Goal: Information Seeking & Learning: Learn about a topic

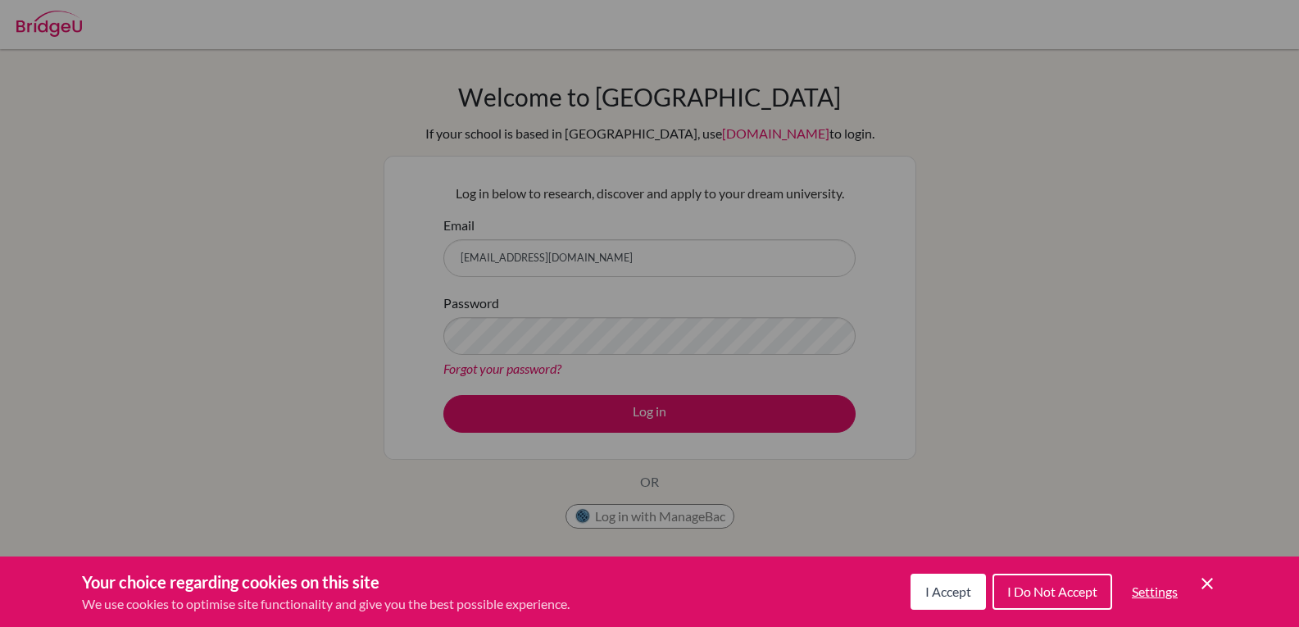
click at [968, 601] on button "I Accept" at bounding box center [947, 592] width 75 height 36
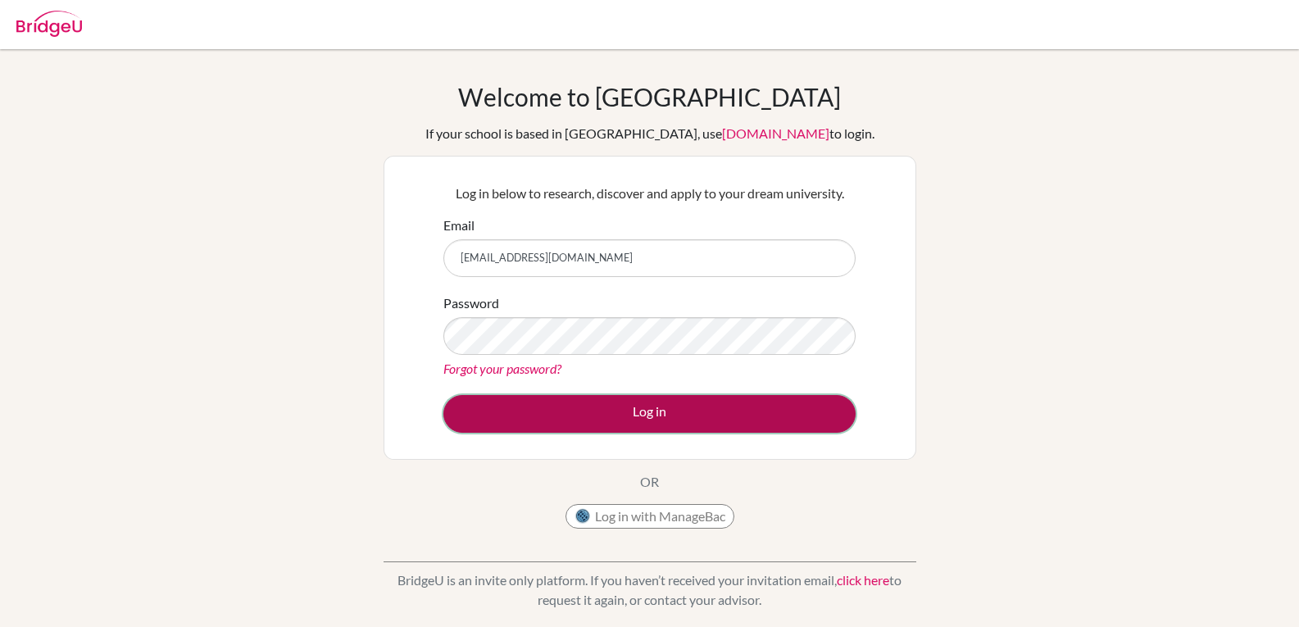
click at [768, 404] on button "Log in" at bounding box center [649, 414] width 412 height 38
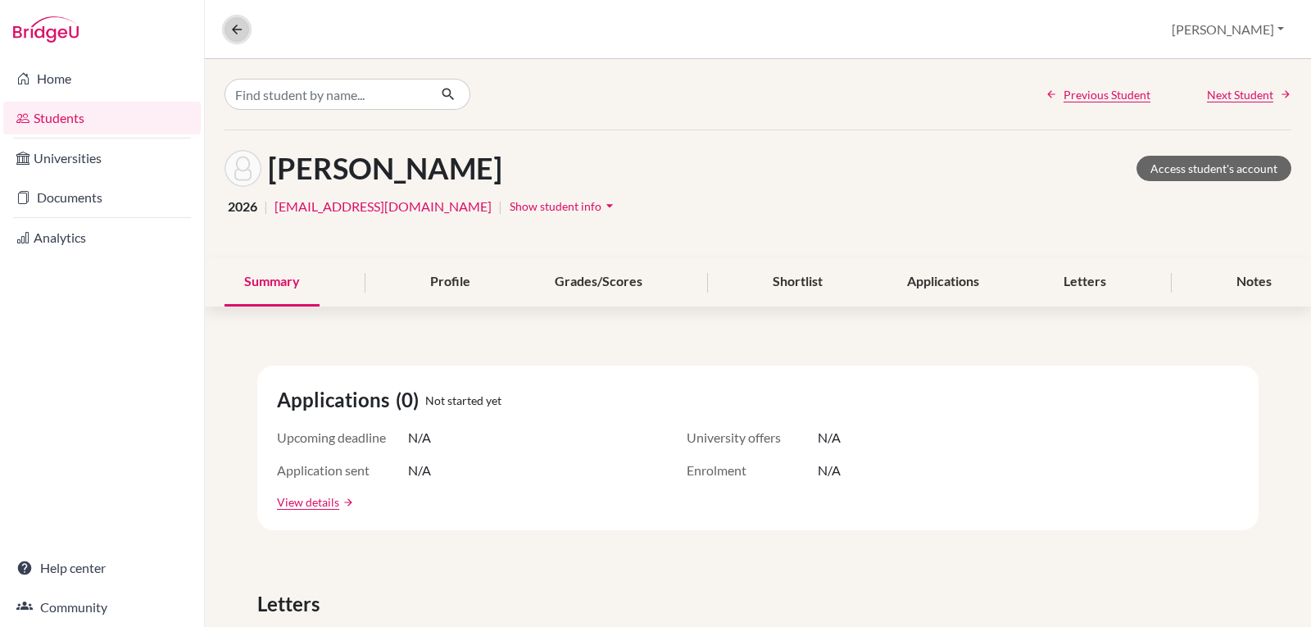
click at [238, 29] on icon at bounding box center [236, 29] width 15 height 15
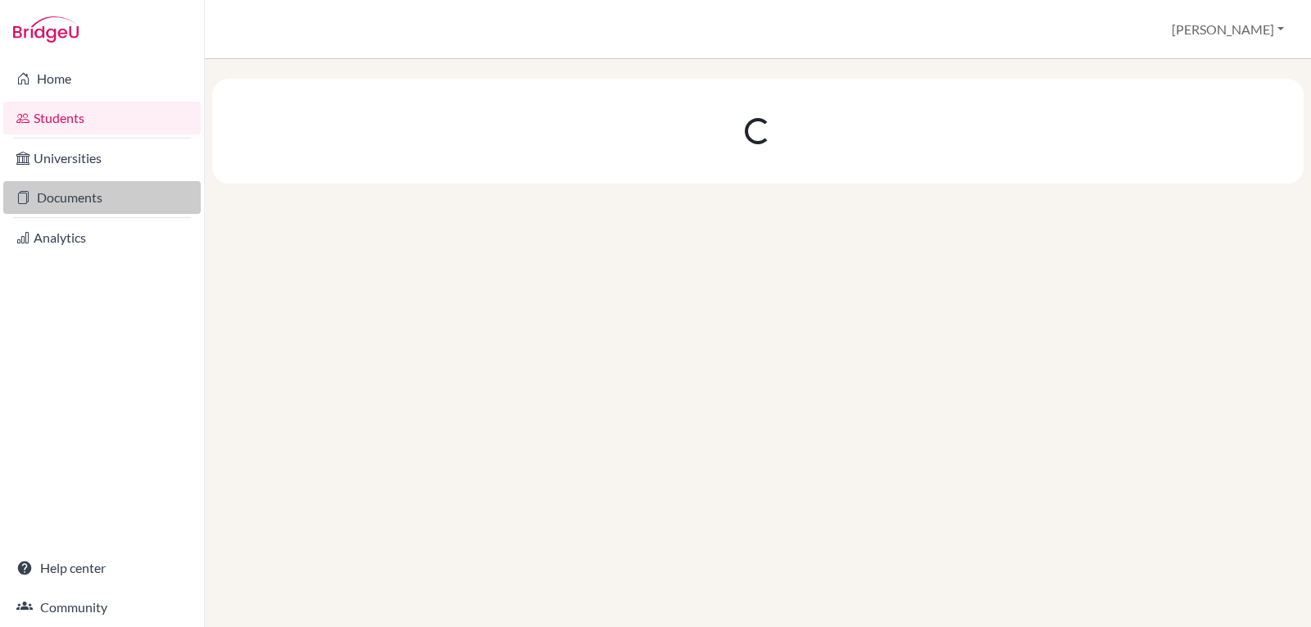
click at [60, 191] on link "Documents" at bounding box center [101, 197] width 197 height 33
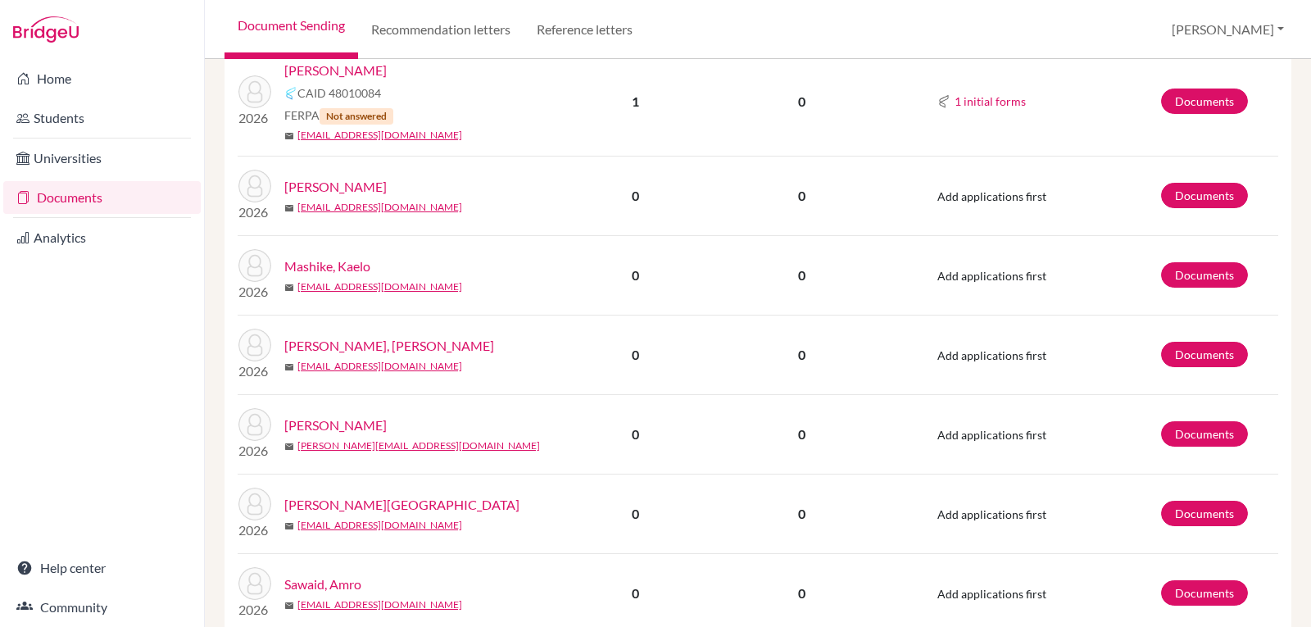
scroll to position [410, 0]
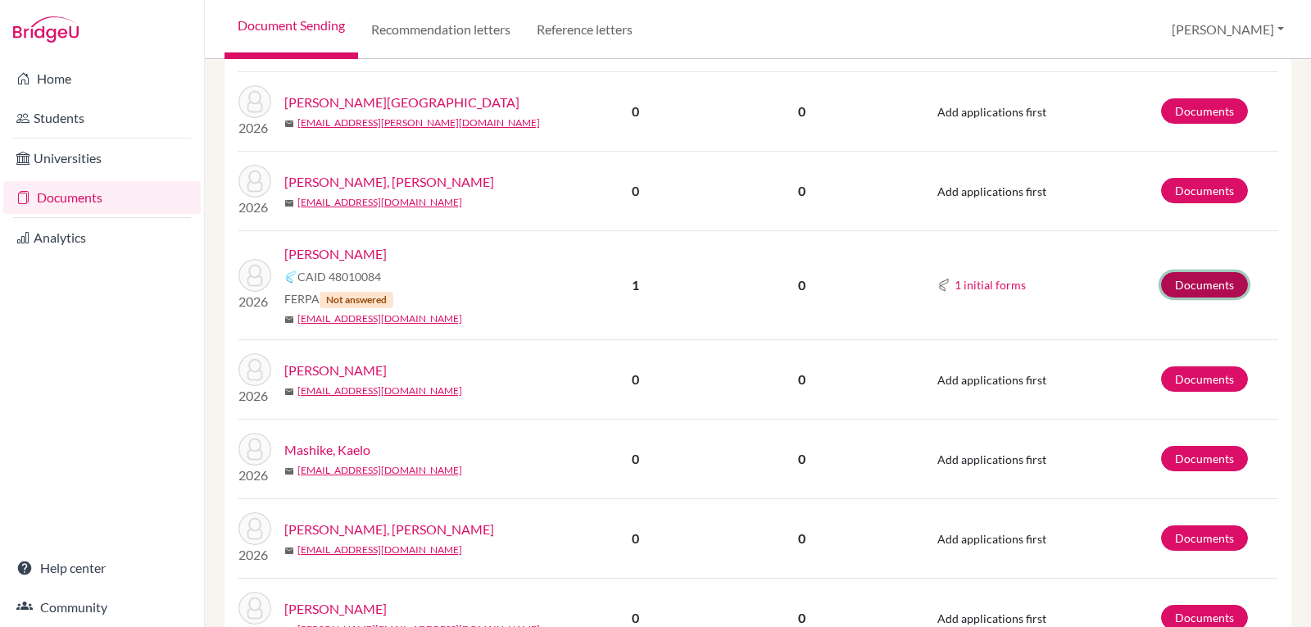
click at [1192, 288] on link "Documents" at bounding box center [1204, 284] width 87 height 25
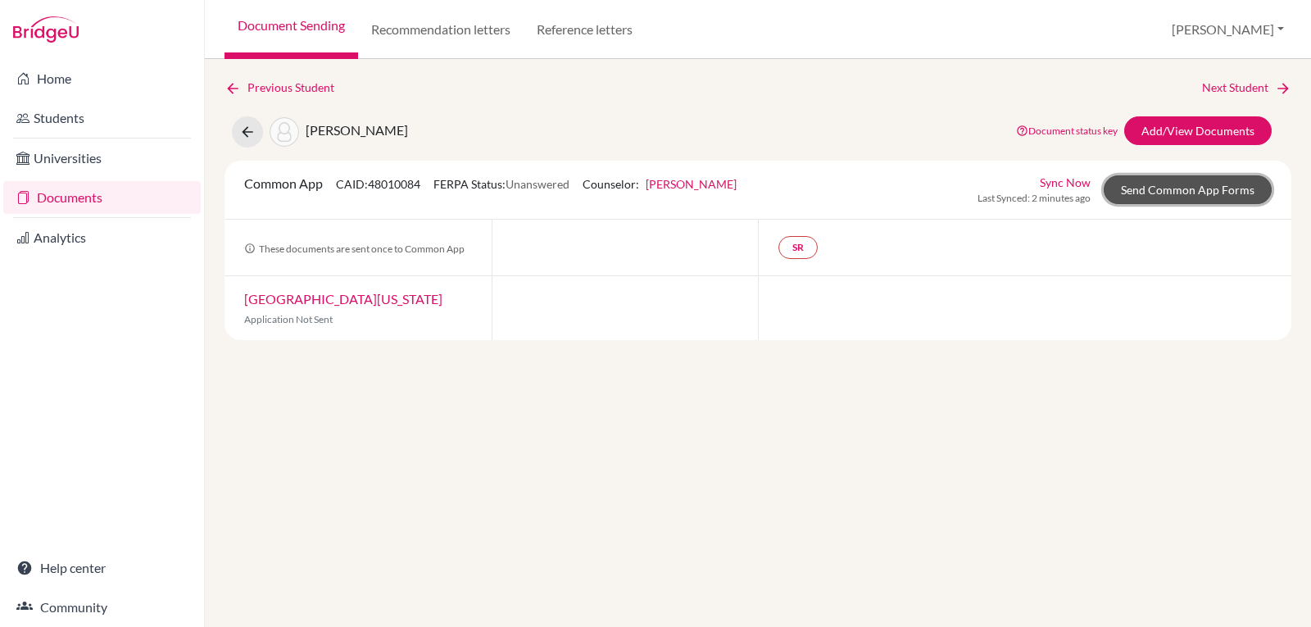
click at [1173, 197] on link "Send Common App Forms" at bounding box center [1188, 189] width 168 height 29
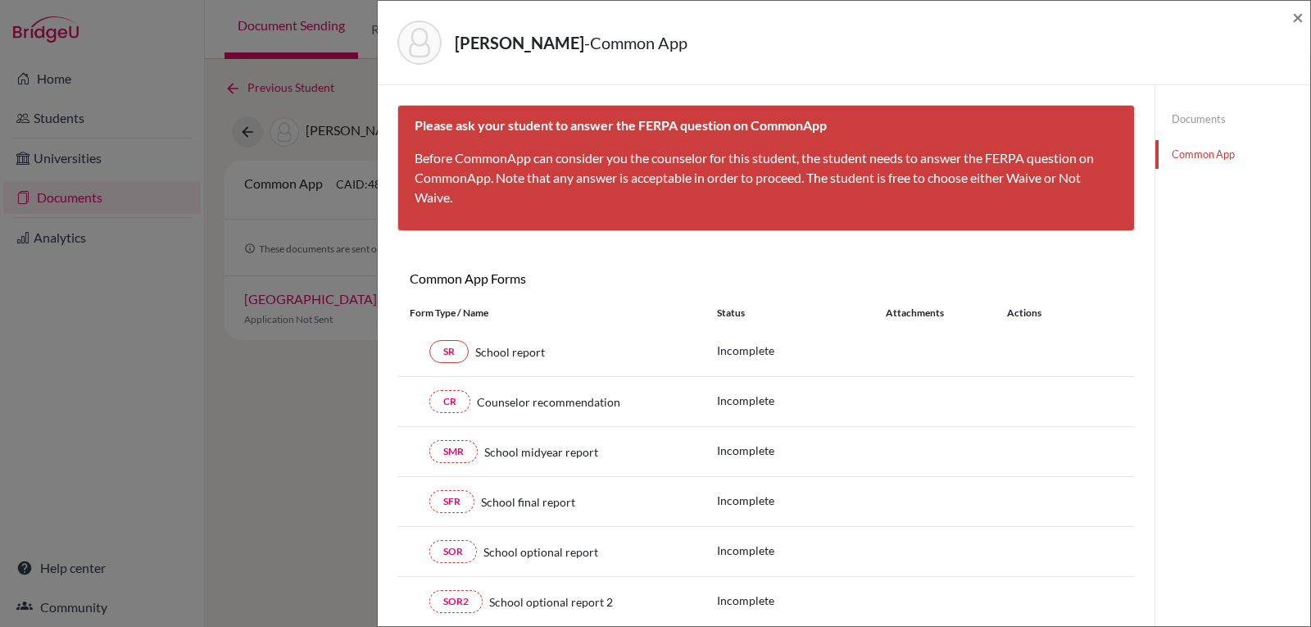
click at [1290, 13] on div "Fedoruk, Alex - Common App ×" at bounding box center [843, 42] width 919 height 70
click at [1298, 16] on span "×" at bounding box center [1297, 17] width 11 height 24
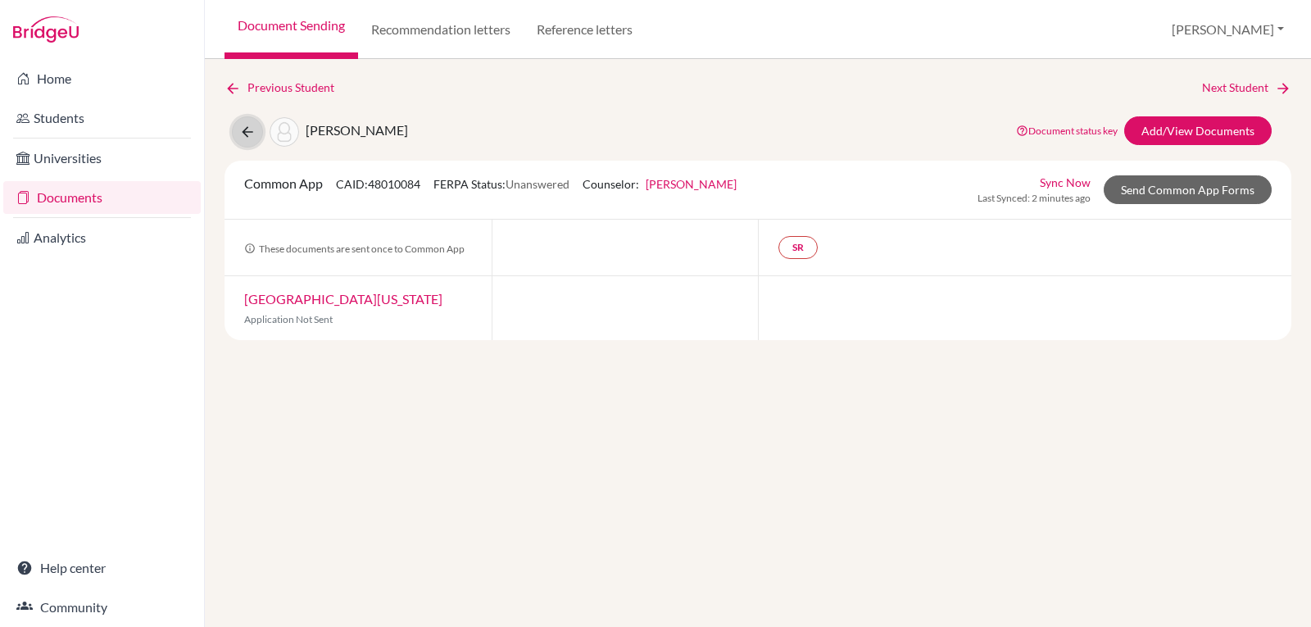
click at [240, 129] on icon at bounding box center [247, 132] width 16 height 16
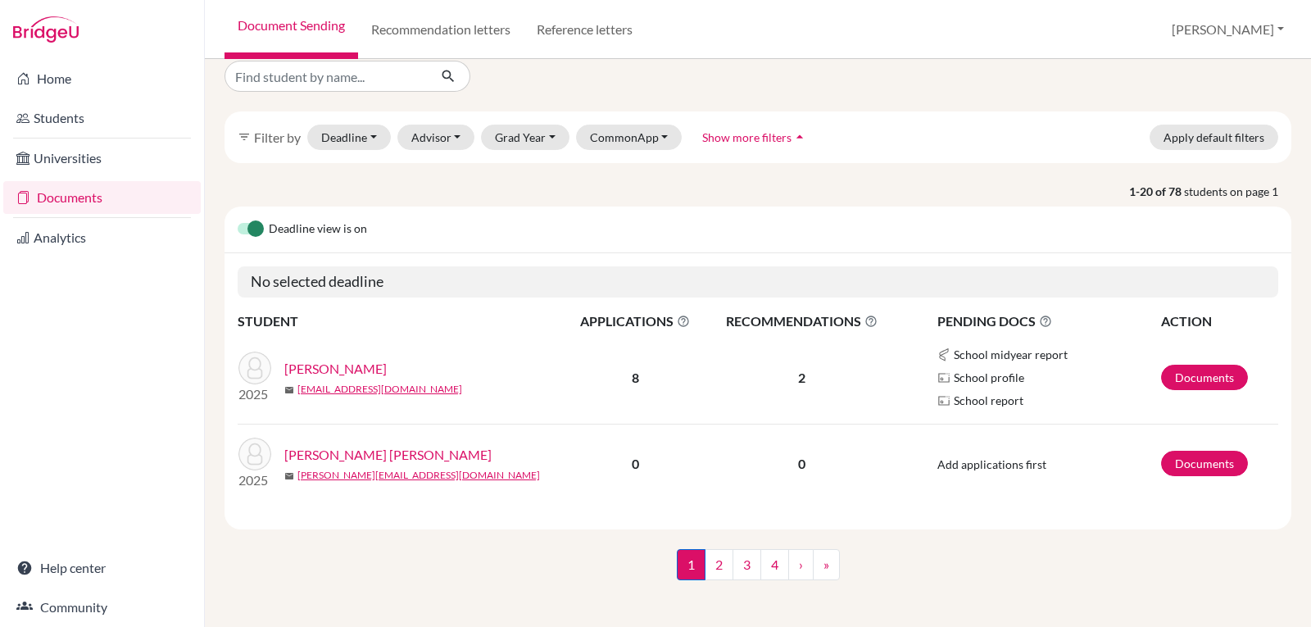
scroll to position [24, 0]
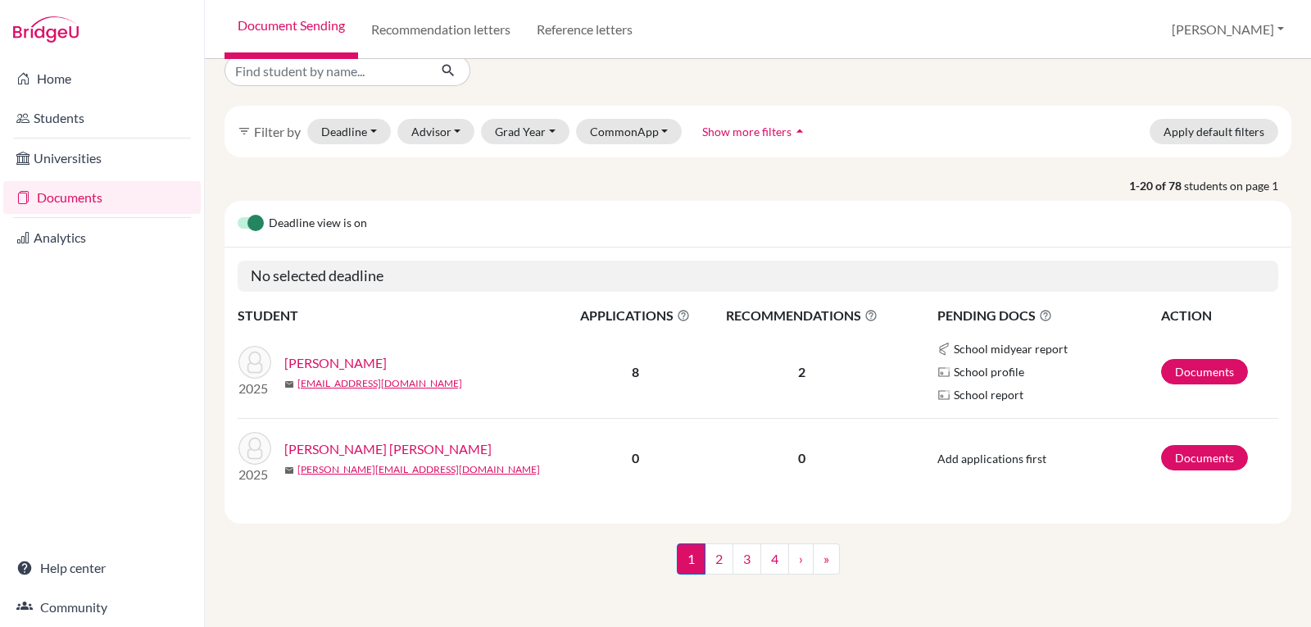
click at [238, 214] on label at bounding box center [238, 214] width 0 height 0
click at [241, 224] on input "checkbox" at bounding box center [244, 222] width 13 height 16
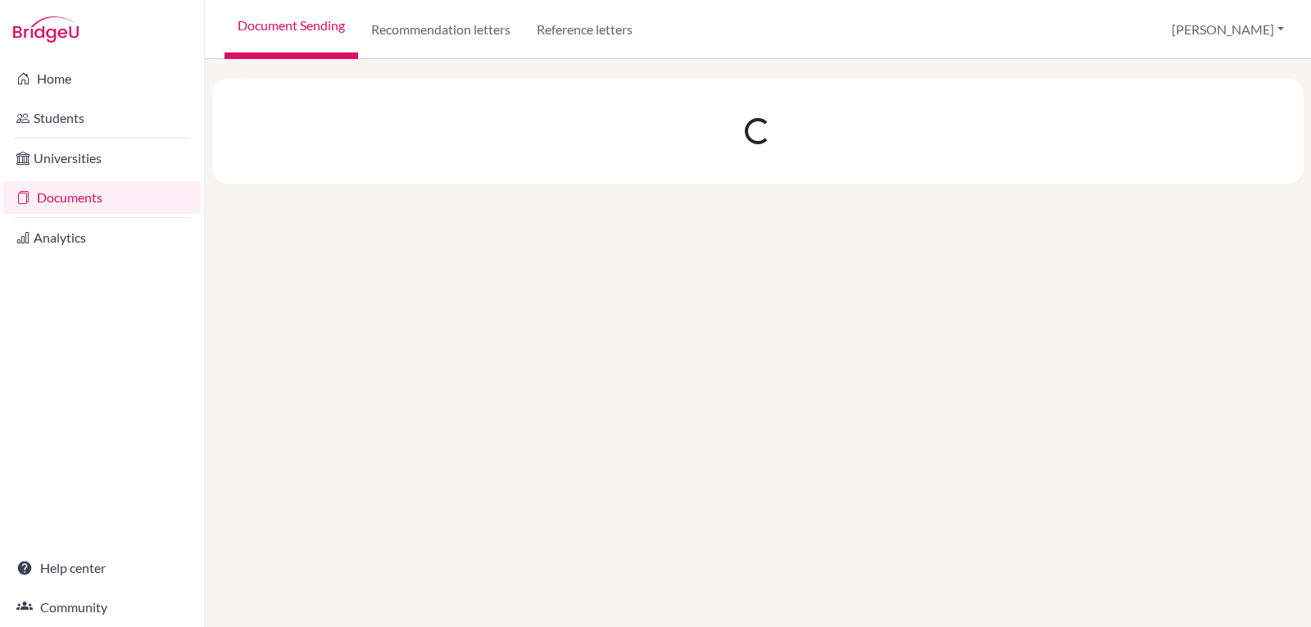
scroll to position [0, 0]
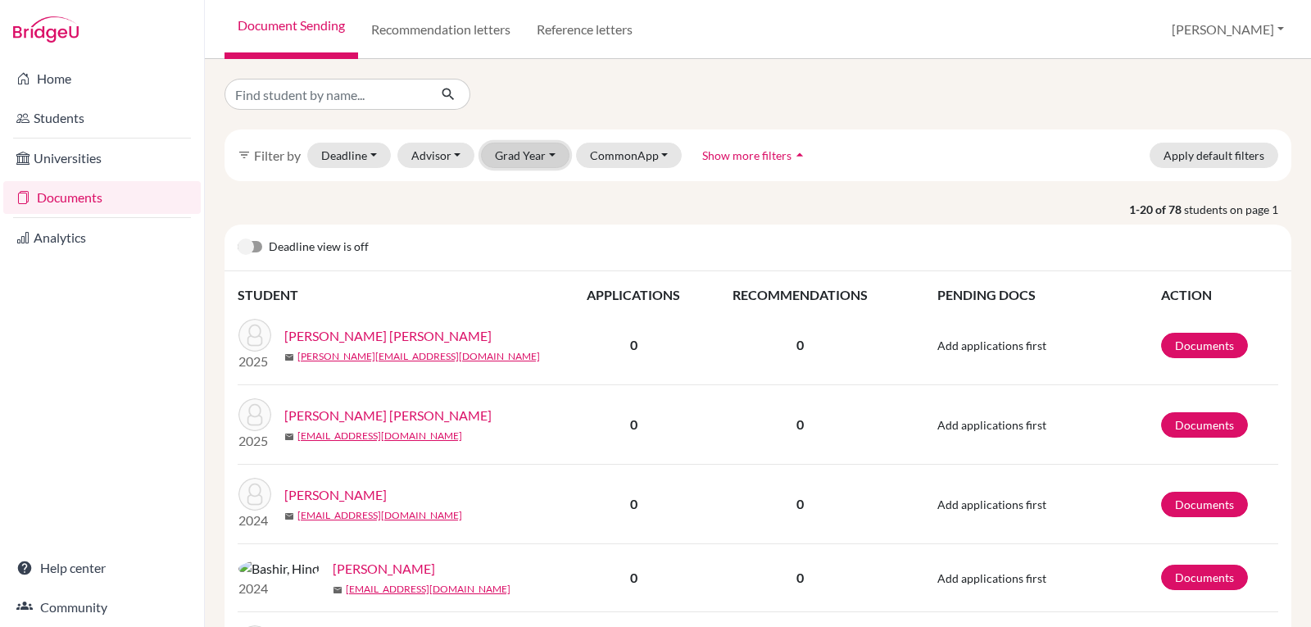
click at [518, 161] on button "Grad Year" at bounding box center [525, 155] width 88 height 25
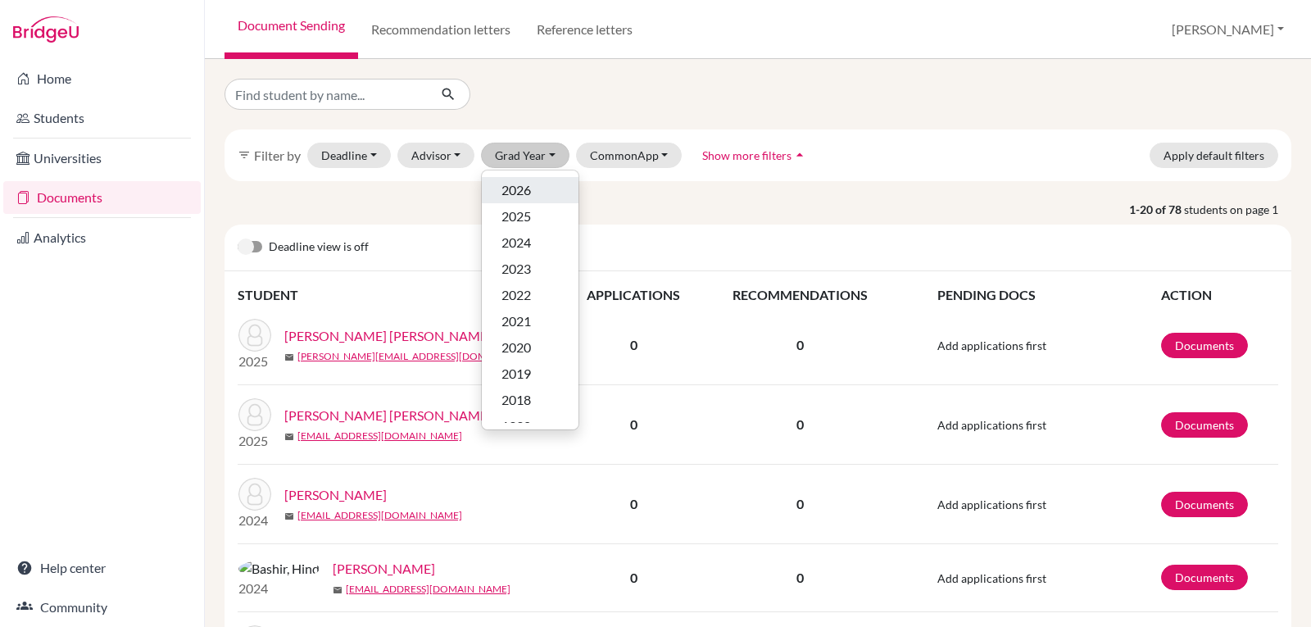
click at [526, 181] on span "2026" at bounding box center [515, 190] width 29 height 20
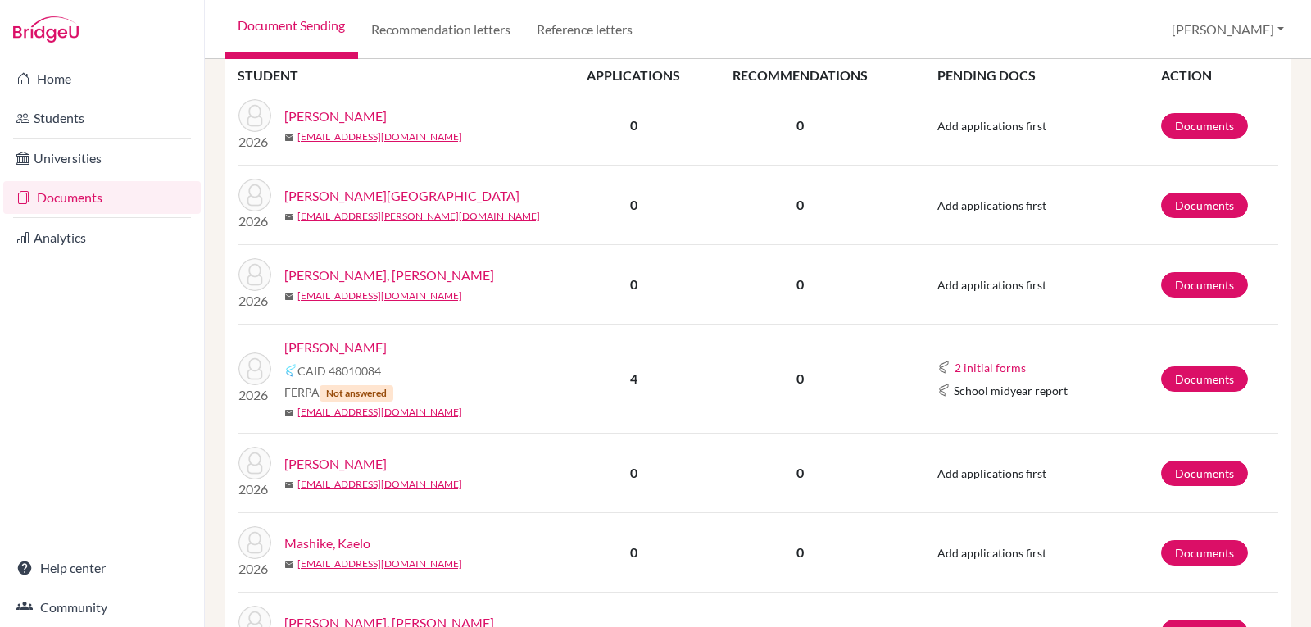
scroll to position [328, 0]
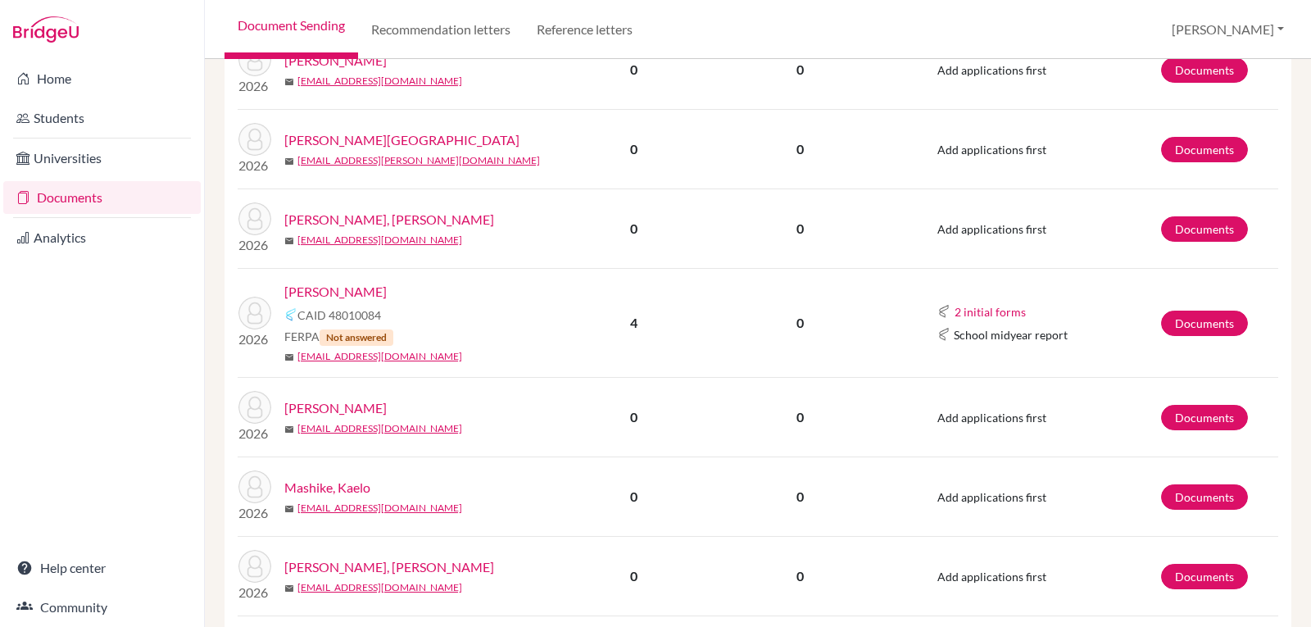
click at [347, 285] on link "[PERSON_NAME]" at bounding box center [335, 292] width 102 height 20
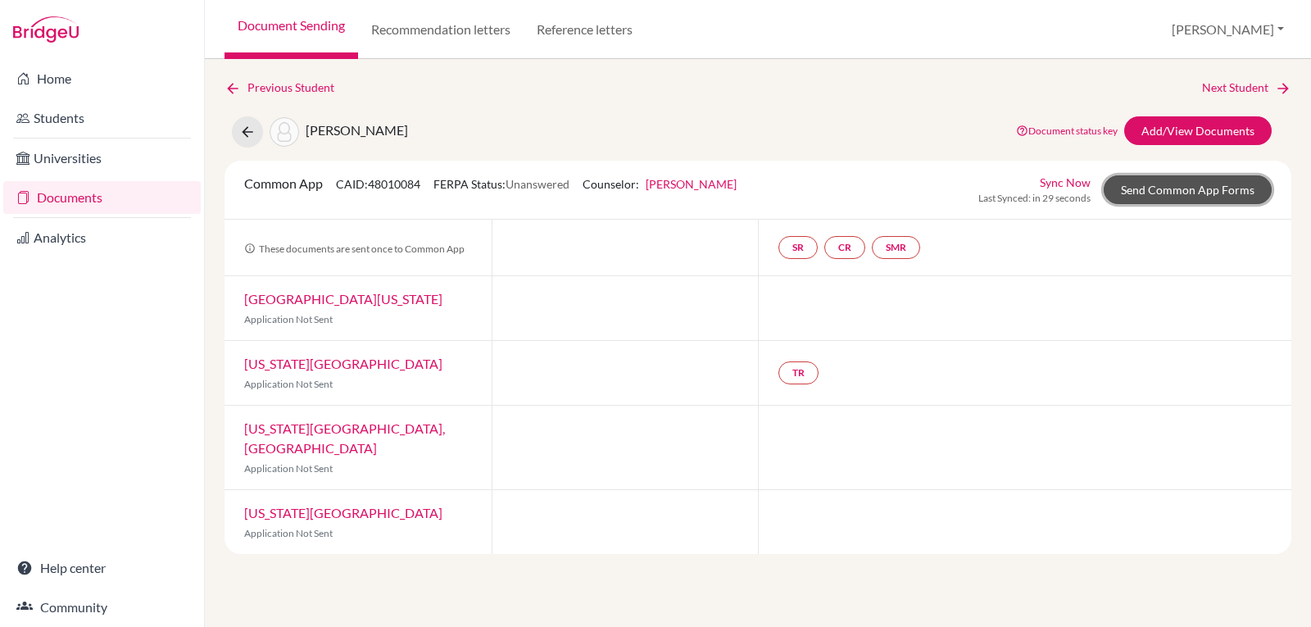
click at [1150, 191] on link "Send Common App Forms" at bounding box center [1188, 189] width 168 height 29
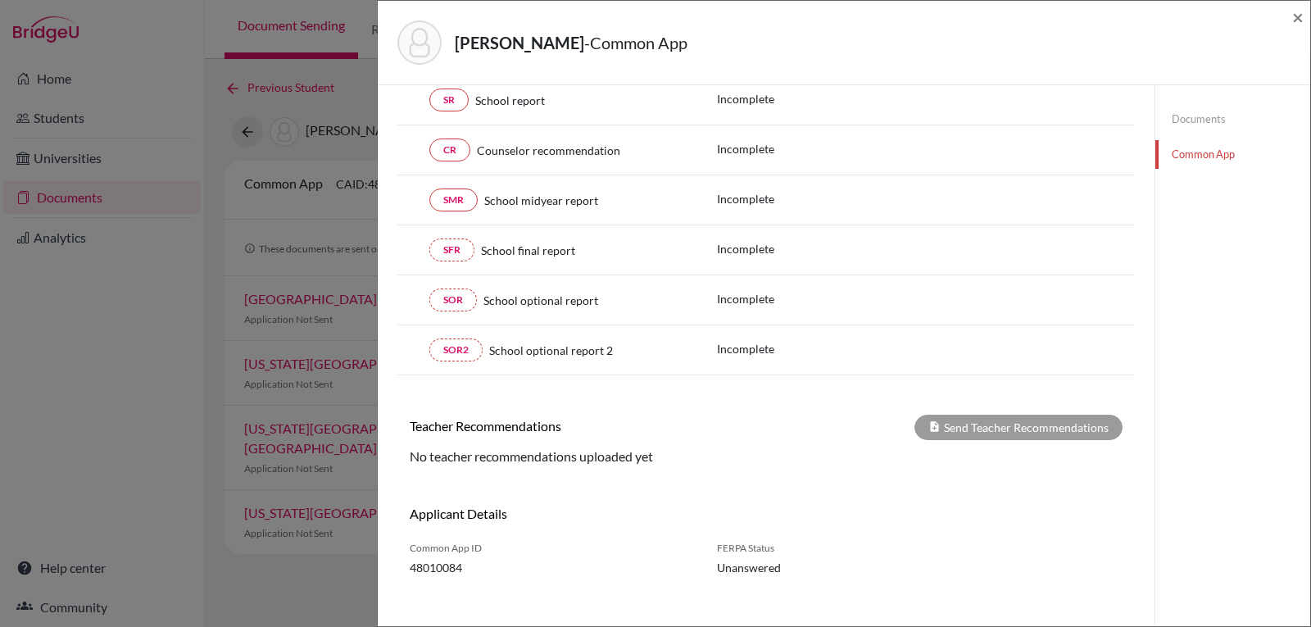
scroll to position [267, 0]
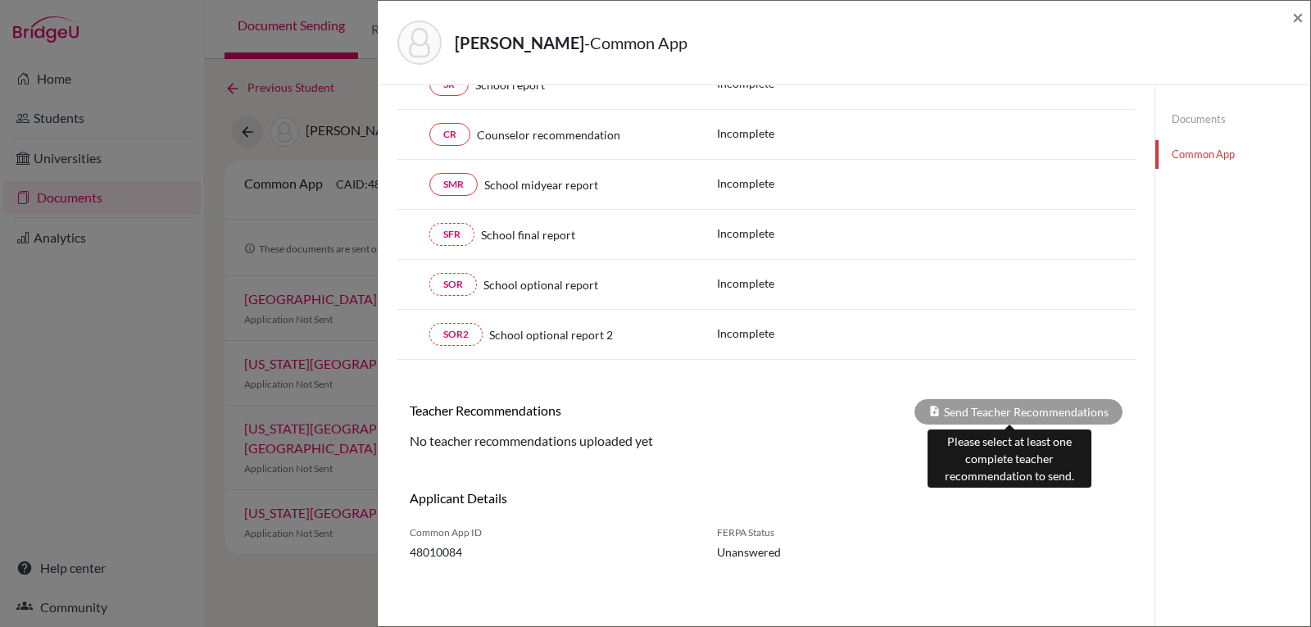
click at [956, 413] on div "Send Teacher Recommendations" at bounding box center [1018, 411] width 208 height 25
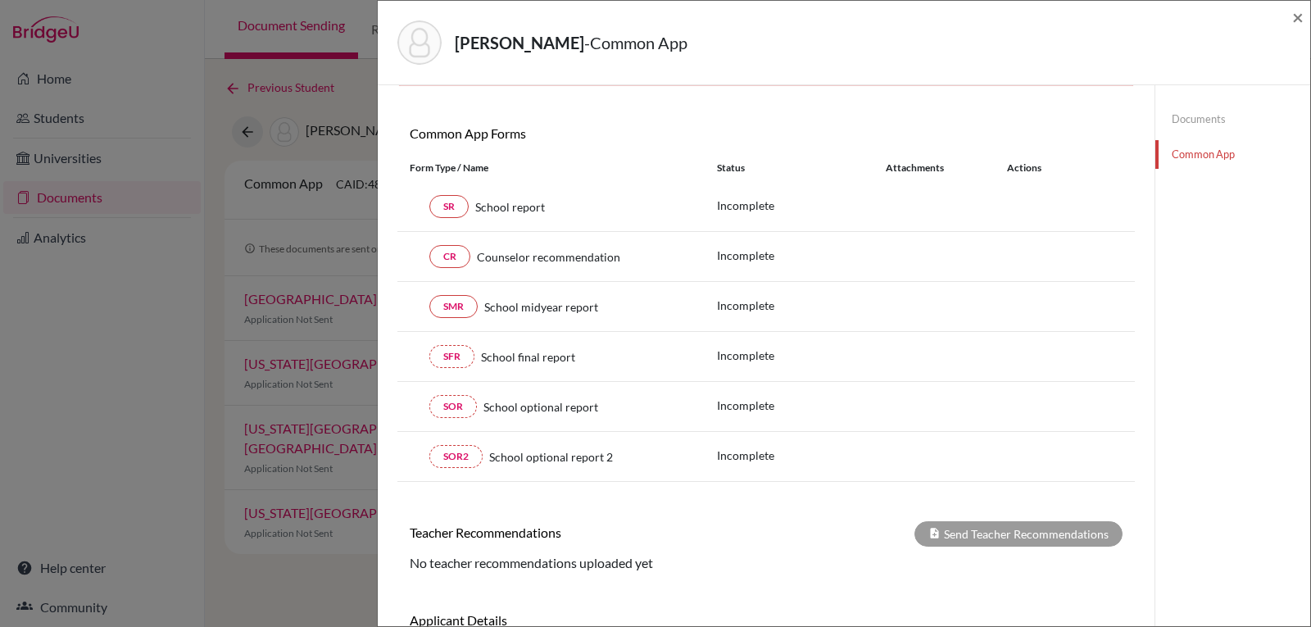
scroll to position [0, 0]
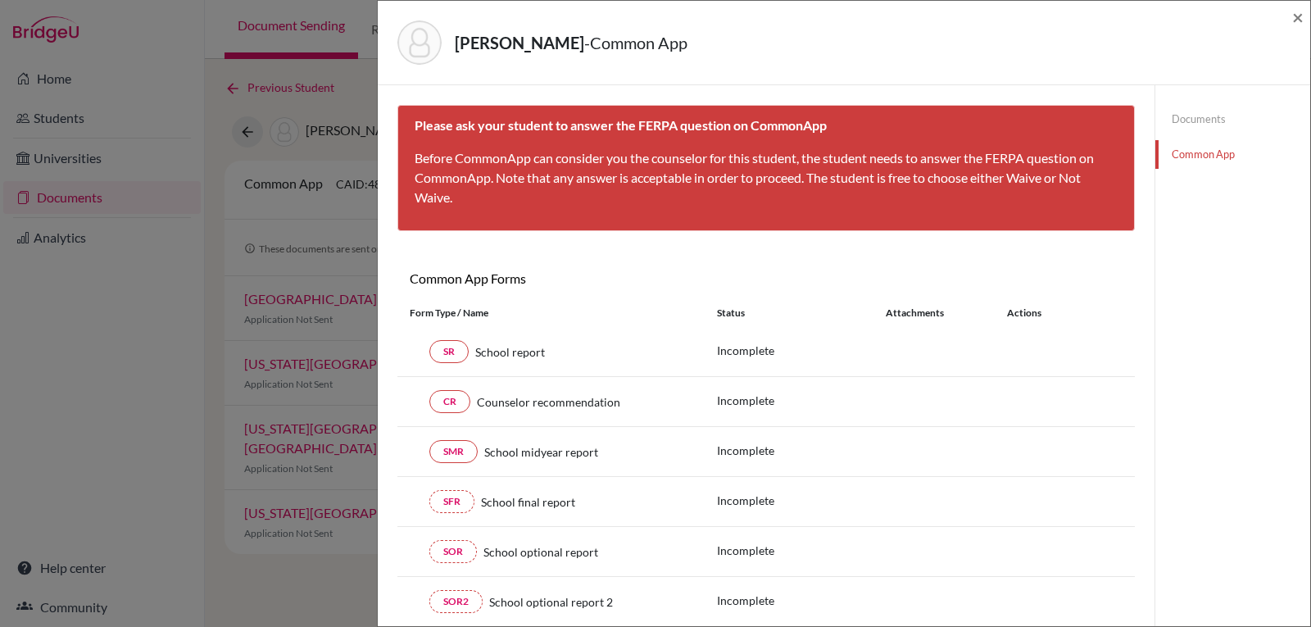
click at [1199, 125] on link "Documents" at bounding box center [1232, 119] width 155 height 29
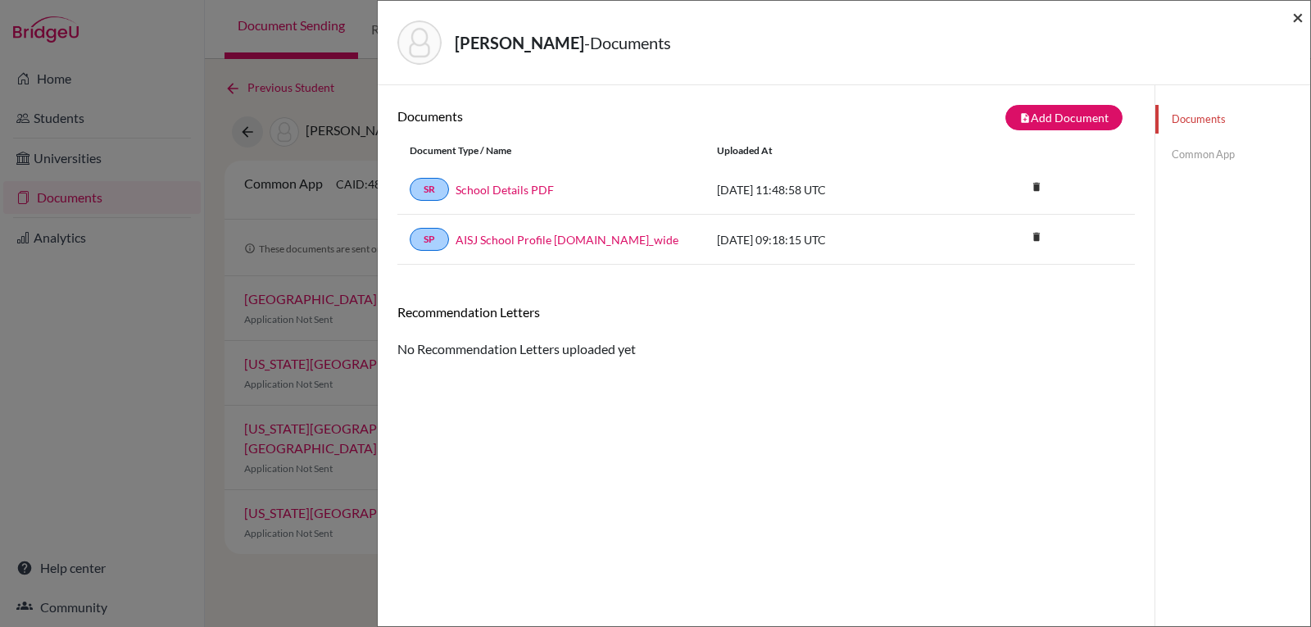
click at [1302, 16] on span "×" at bounding box center [1297, 17] width 11 height 24
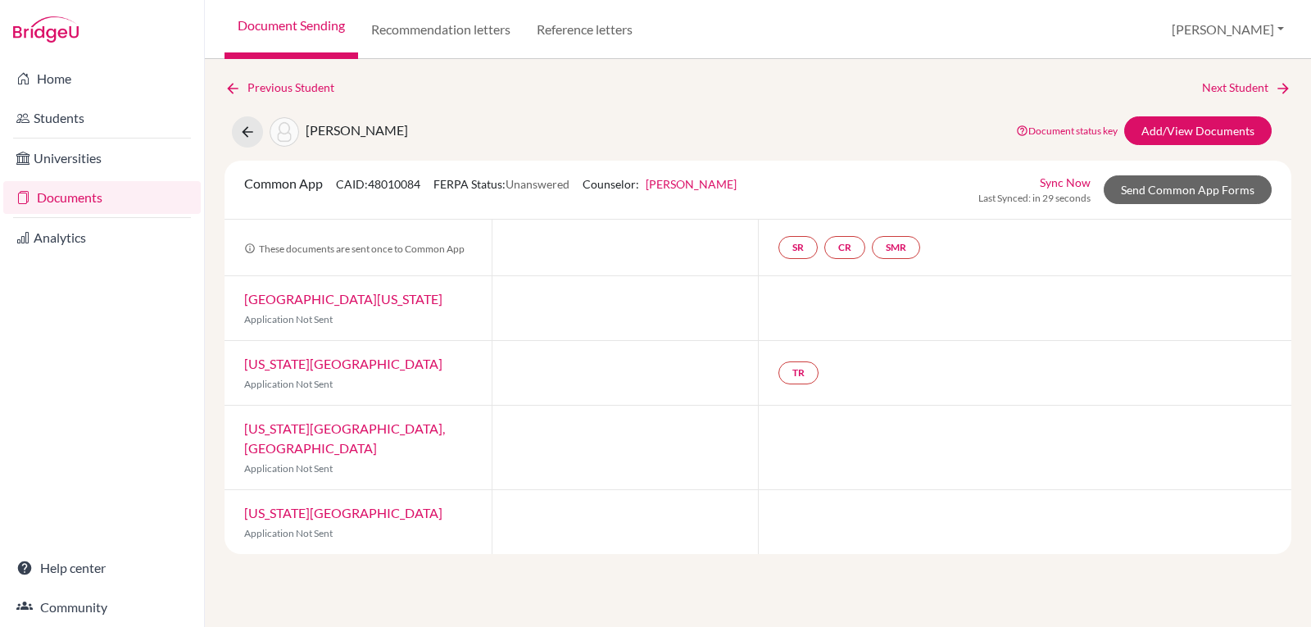
click at [363, 302] on link "[GEOGRAPHIC_DATA][US_STATE]" at bounding box center [343, 299] width 198 height 16
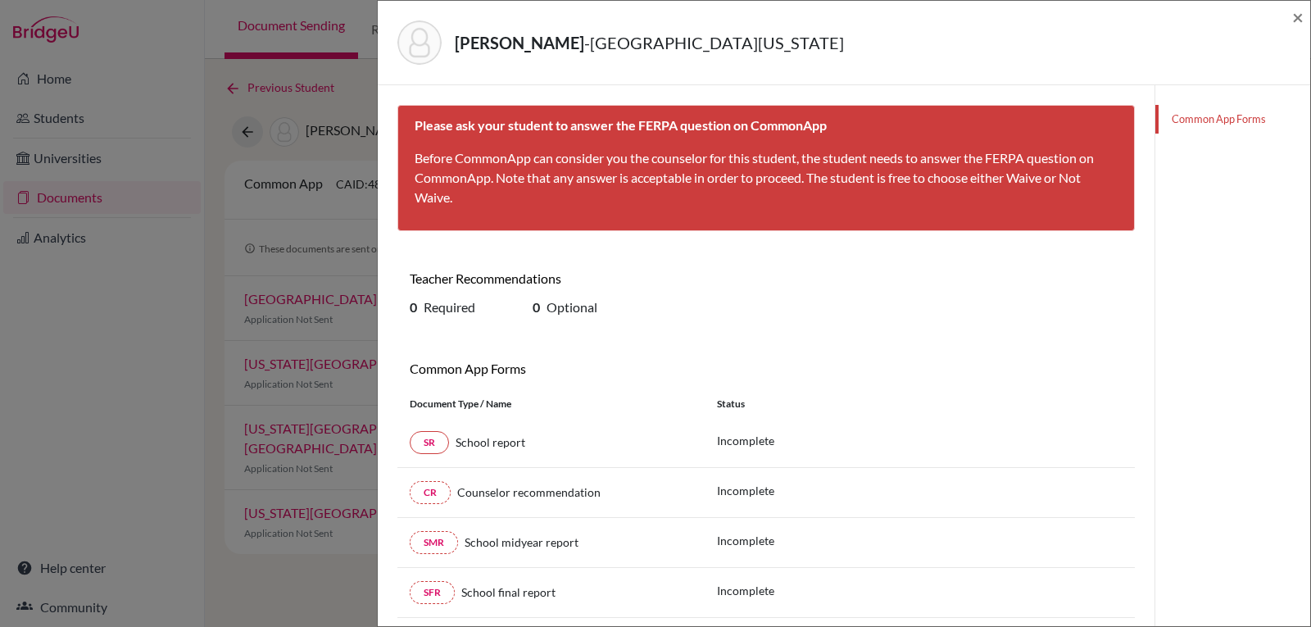
scroll to position [151, 0]
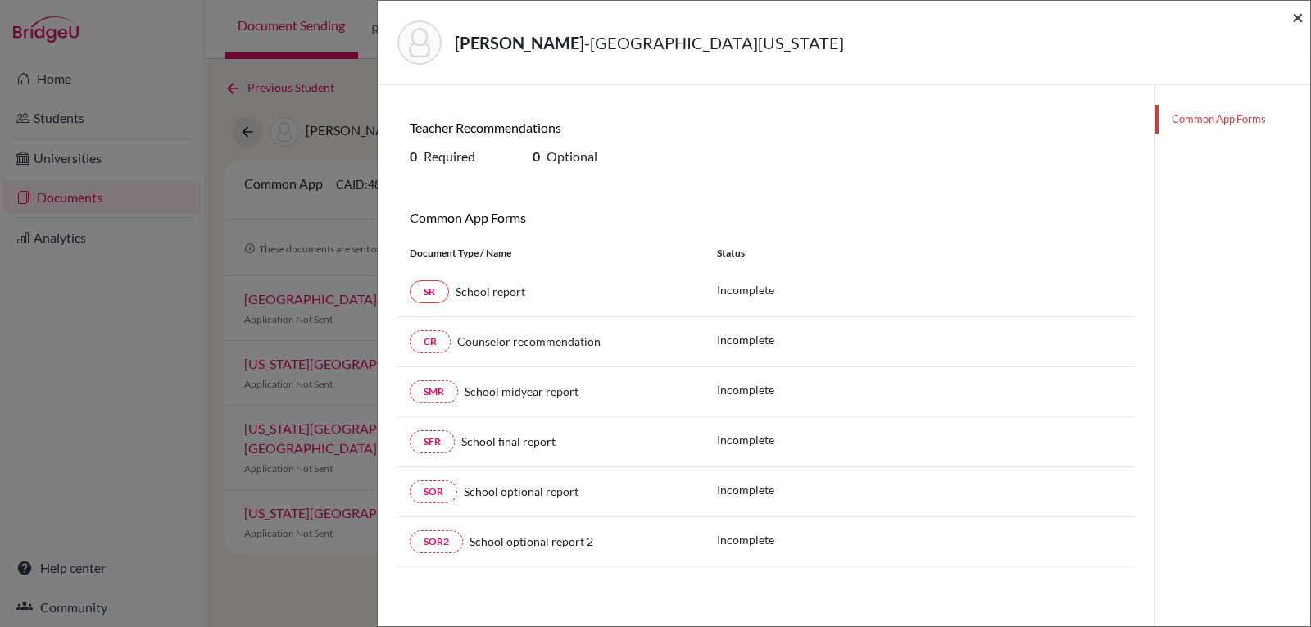
click at [1302, 18] on span "×" at bounding box center [1297, 17] width 11 height 24
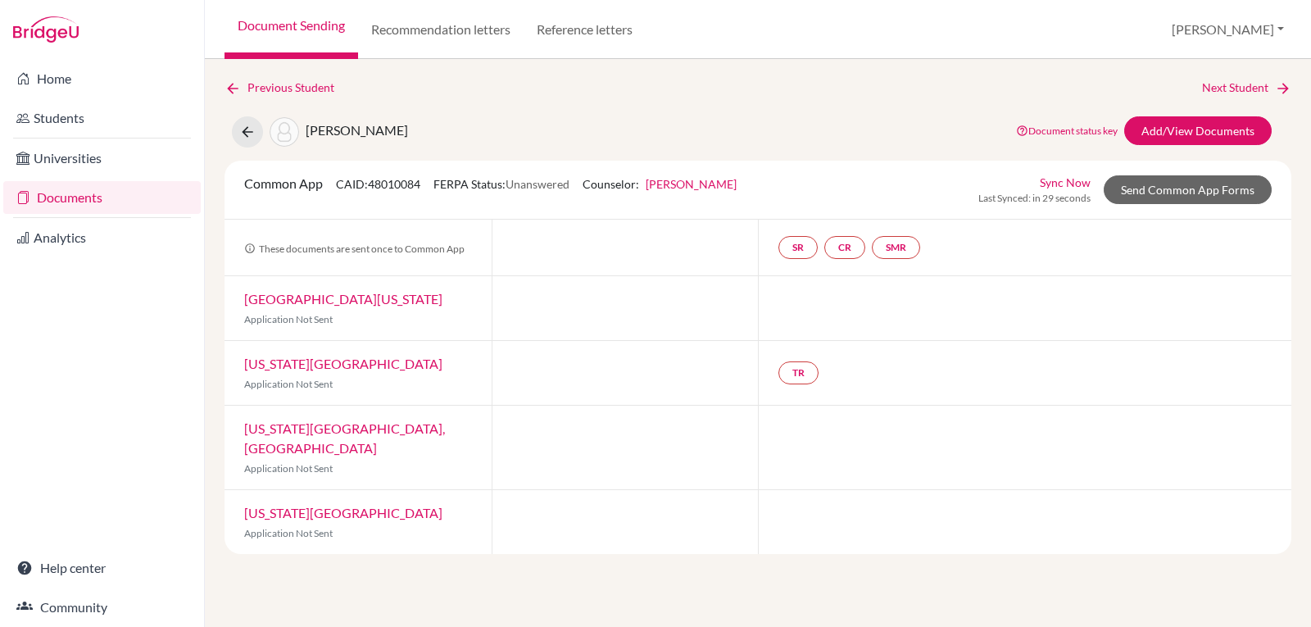
click at [369, 356] on link "[US_STATE][GEOGRAPHIC_DATA]" at bounding box center [343, 364] width 198 height 16
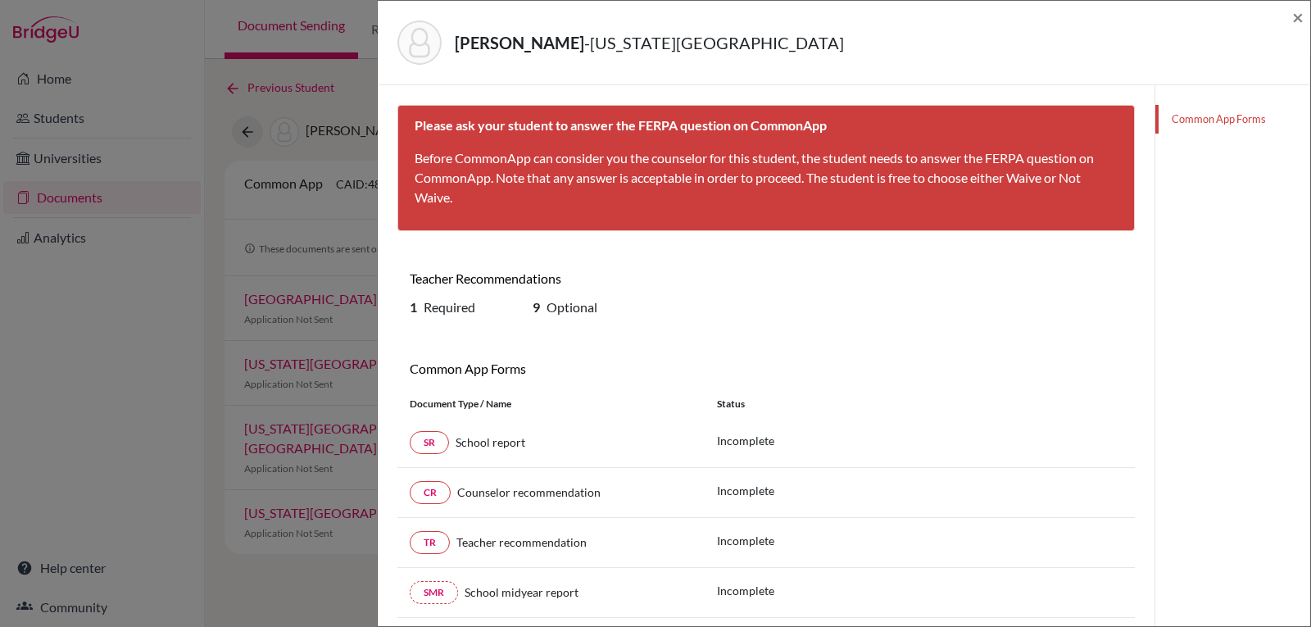
scroll to position [82, 0]
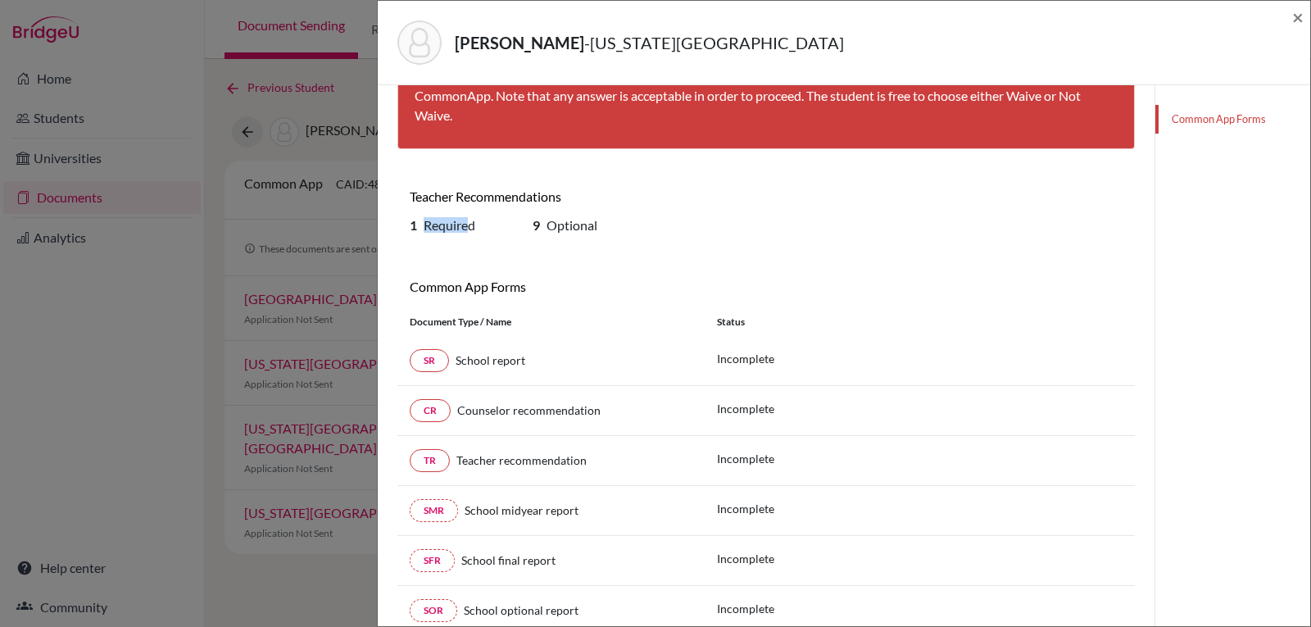
drag, startPoint x: 419, startPoint y: 233, endPoint x: 472, endPoint y: 235, distance: 53.3
click at [472, 235] on div "1 Required" at bounding box center [458, 228] width 123 height 22
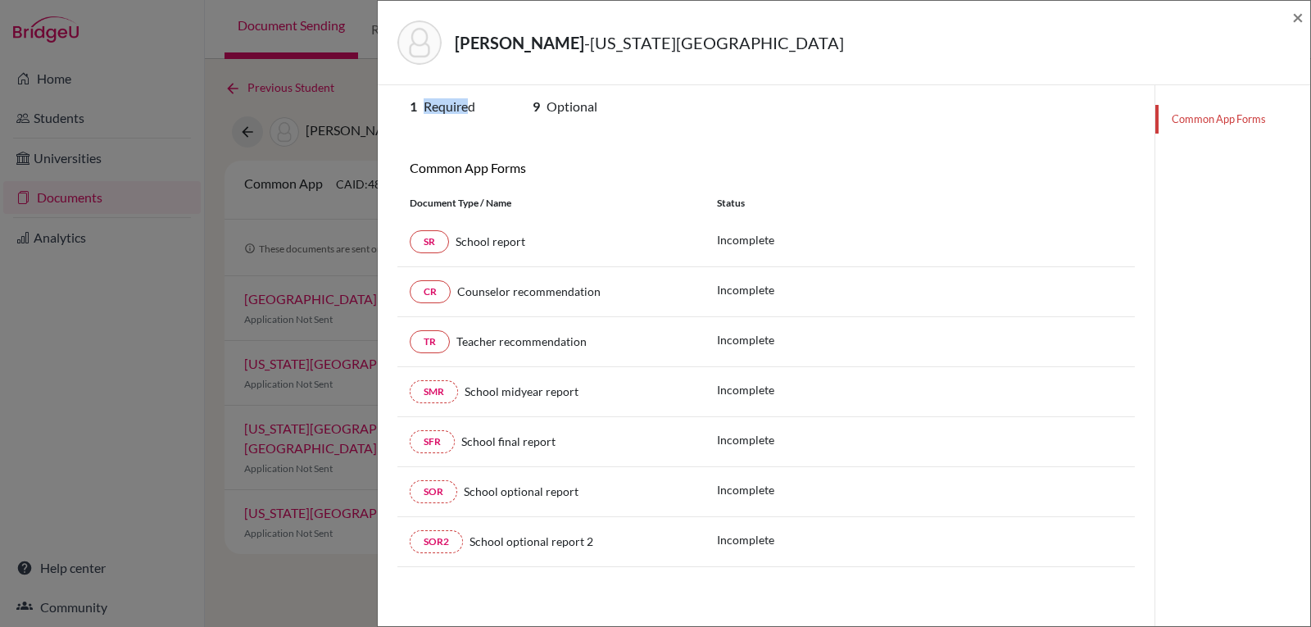
scroll to position [37, 0]
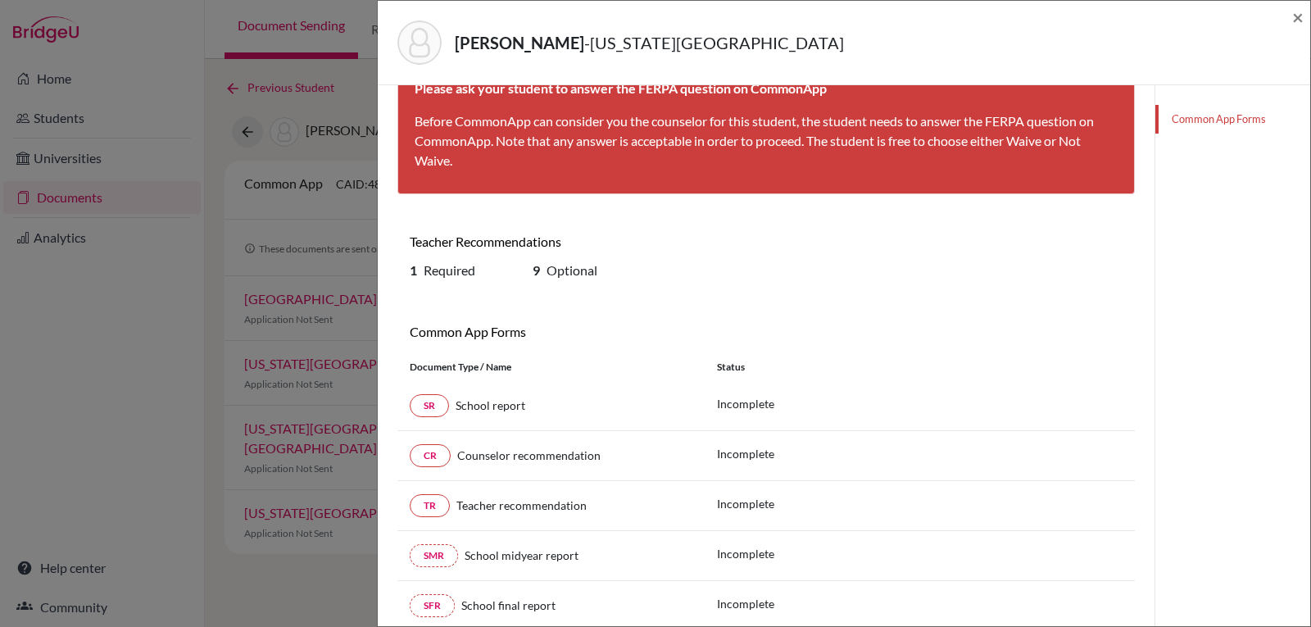
click at [544, 266] on h6 "9 Optional" at bounding box center [582, 270] width 98 height 16
click at [1295, 19] on span "×" at bounding box center [1297, 17] width 11 height 24
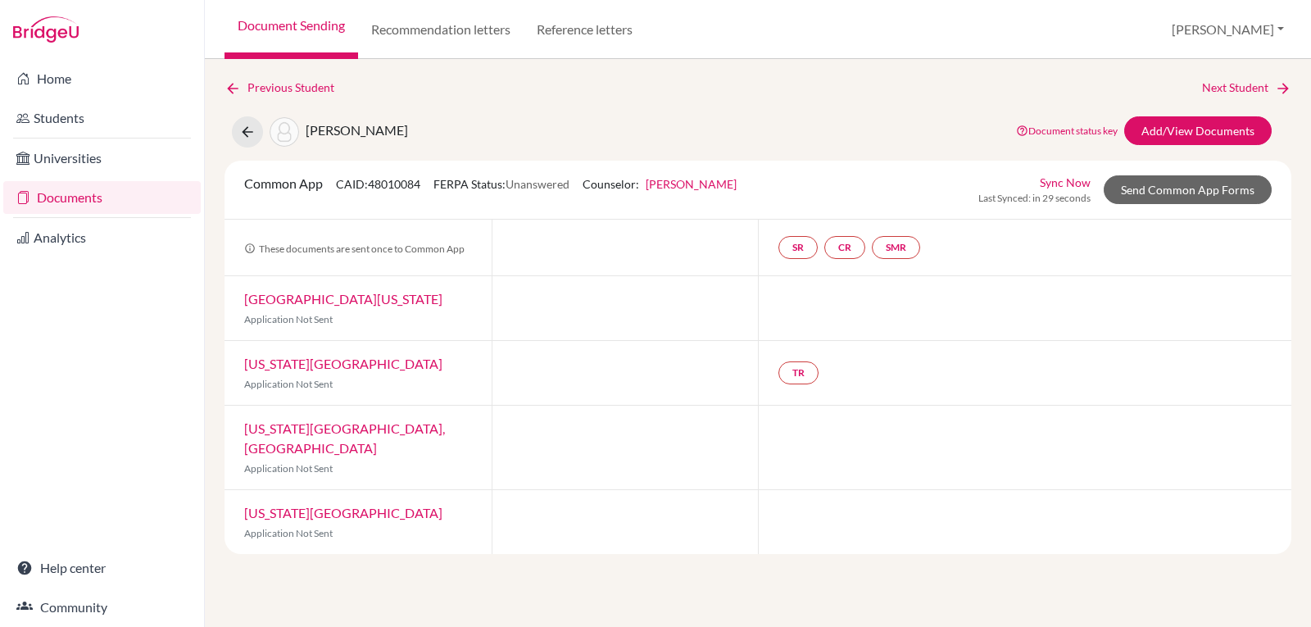
click at [379, 427] on link "[US_STATE][GEOGRAPHIC_DATA], [GEOGRAPHIC_DATA]" at bounding box center [344, 437] width 201 height 35
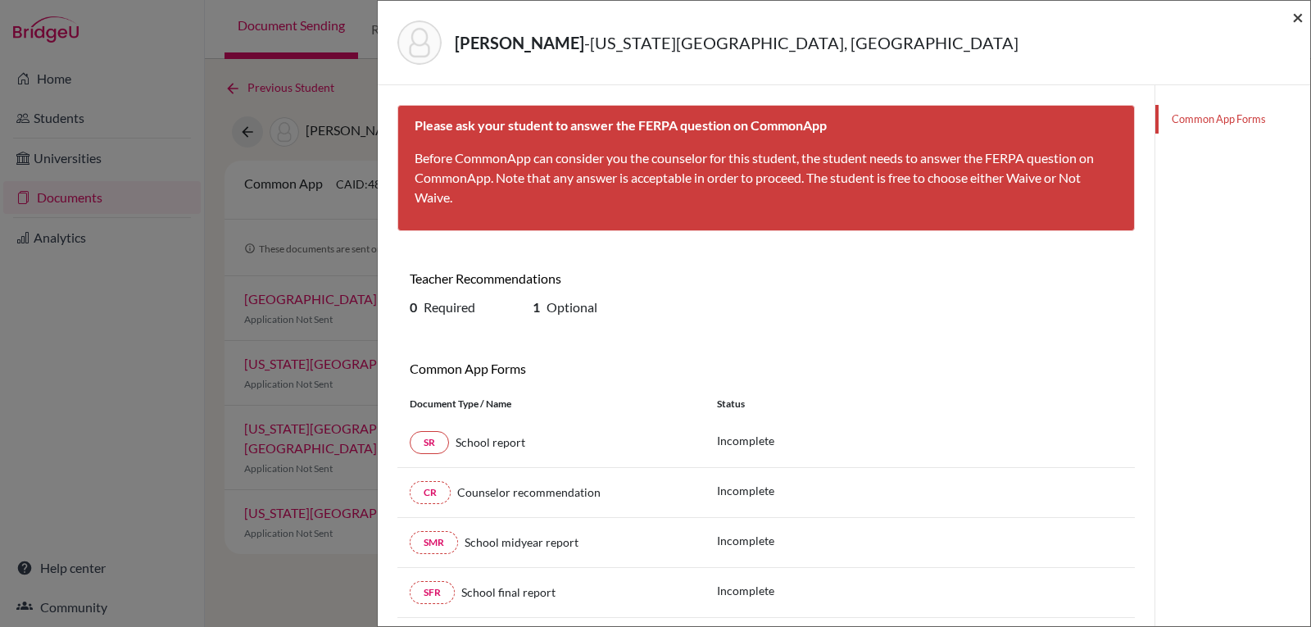
click at [1294, 22] on span "×" at bounding box center [1297, 17] width 11 height 24
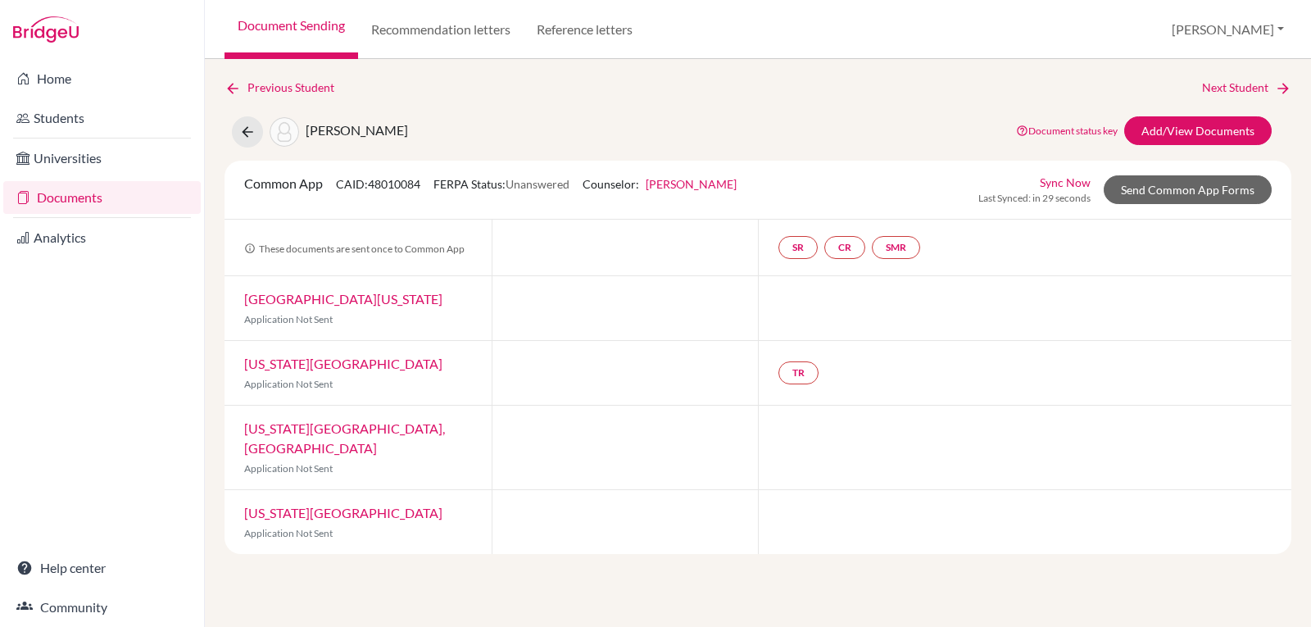
click at [383, 505] on link "[US_STATE][GEOGRAPHIC_DATA]" at bounding box center [343, 513] width 198 height 16
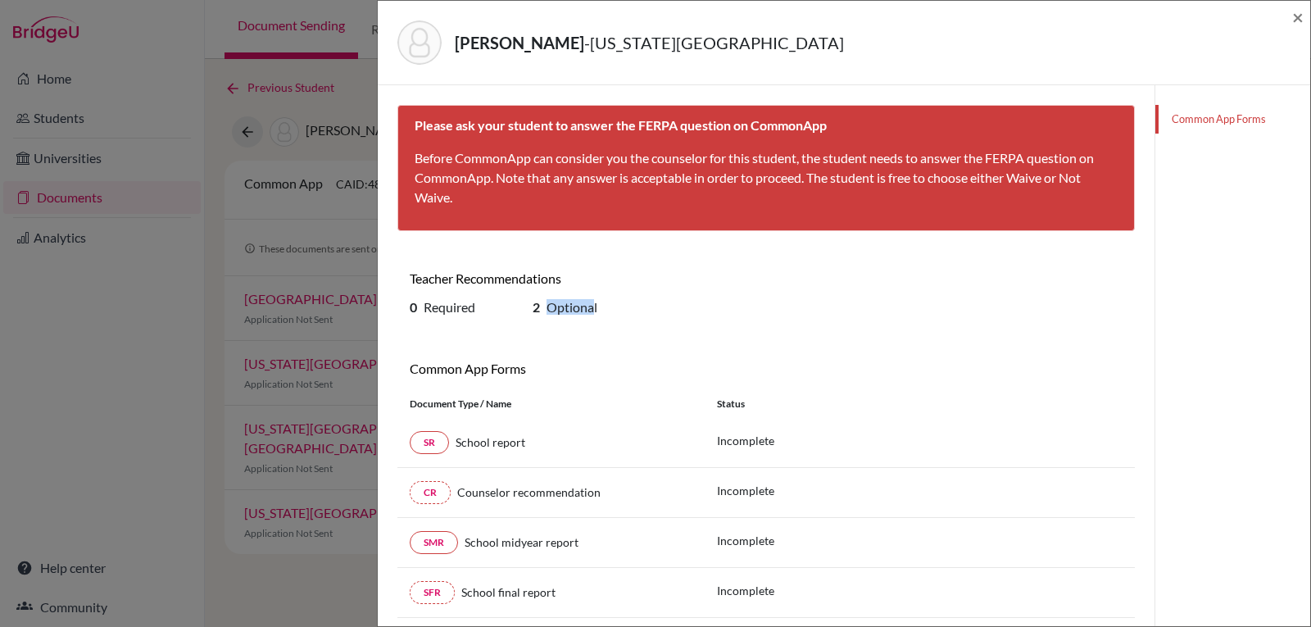
drag, startPoint x: 587, startPoint y: 300, endPoint x: 535, endPoint y: 311, distance: 53.7
click at [535, 311] on h6 "2 Optional" at bounding box center [582, 307] width 98 height 16
click at [535, 311] on b "2" at bounding box center [536, 307] width 7 height 16
click at [1294, 18] on span "×" at bounding box center [1297, 17] width 11 height 24
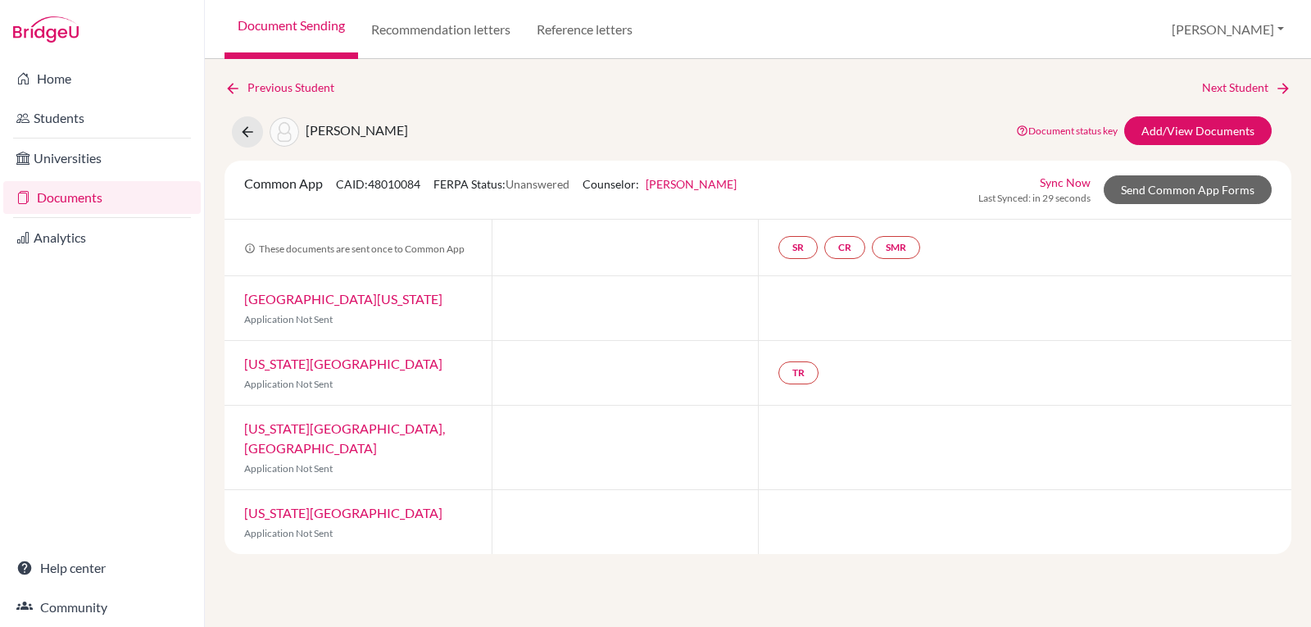
click at [324, 361] on link "[US_STATE][GEOGRAPHIC_DATA]" at bounding box center [343, 364] width 198 height 16
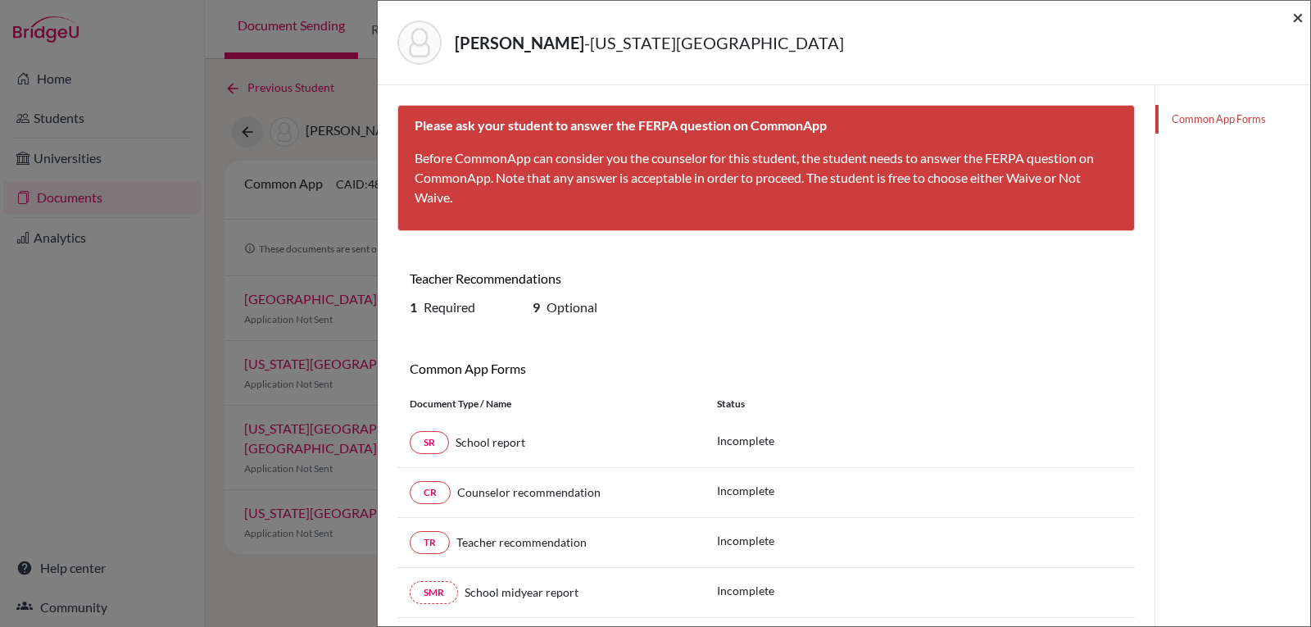
click at [1295, 11] on span "×" at bounding box center [1297, 17] width 11 height 24
